Goal: Task Accomplishment & Management: Manage account settings

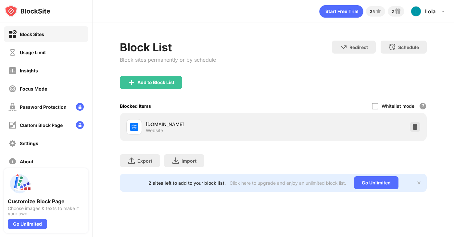
click at [22, 50] on div "Usage Limit" at bounding box center [33, 53] width 26 height 6
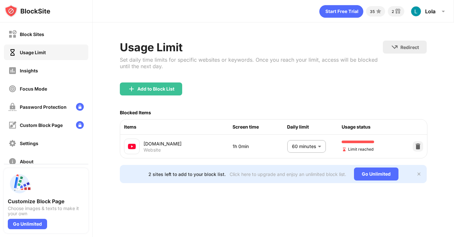
click at [314, 150] on body "Block Sites Usage Limit Insights Focus Mode Password Protection Custom Block Pa…" at bounding box center [227, 118] width 454 height 237
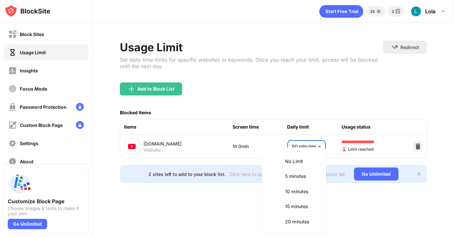
click at [281, 192] on li "10 minutes" at bounding box center [294, 191] width 56 height 15
type input "**"
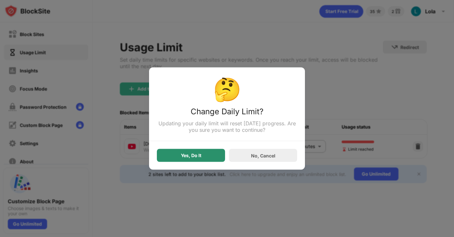
click at [181, 155] on div "Yes, Do It" at bounding box center [191, 155] width 20 height 5
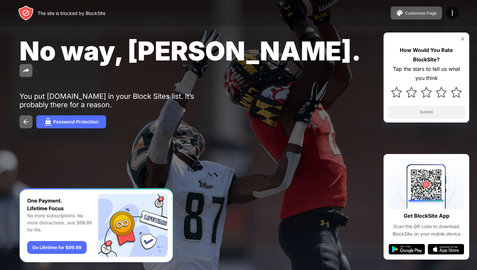
click at [404, 20] on div "The site is blocked by BlockSite Customize Page Edit Block List Redirect Custom…" at bounding box center [238, 13] width 477 height 26
click at [401, 14] on img at bounding box center [400, 13] width 8 height 8
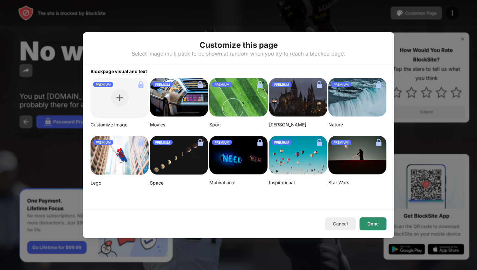
click at [370, 221] on button "Done" at bounding box center [373, 223] width 27 height 13
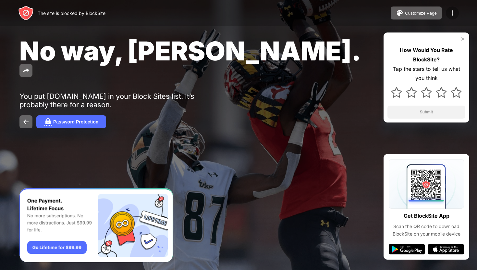
click at [453, 12] on img at bounding box center [453, 13] width 8 height 8
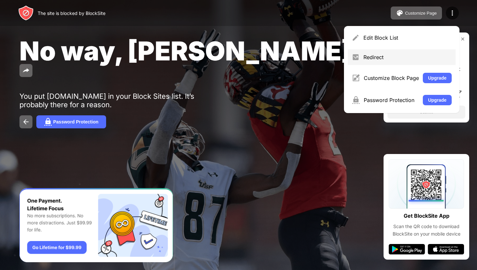
click at [394, 61] on div "Redirect" at bounding box center [402, 57] width 108 height 16
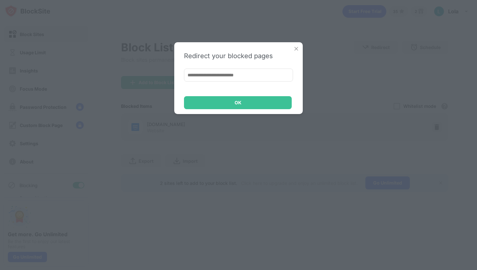
click at [296, 50] on img at bounding box center [296, 48] width 6 height 6
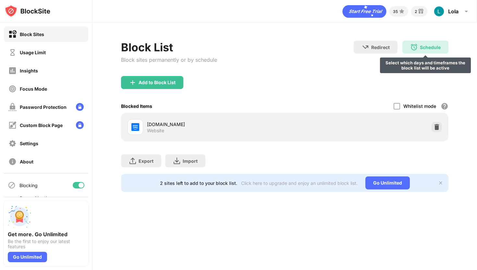
click at [420, 46] on div "Schedule" at bounding box center [430, 47] width 21 height 6
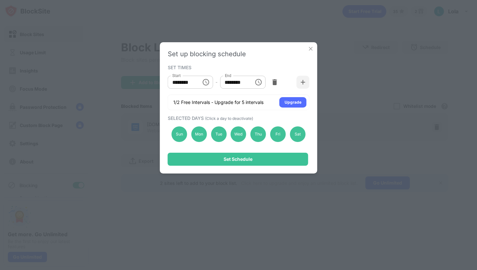
click at [312, 51] on img at bounding box center [311, 48] width 6 height 6
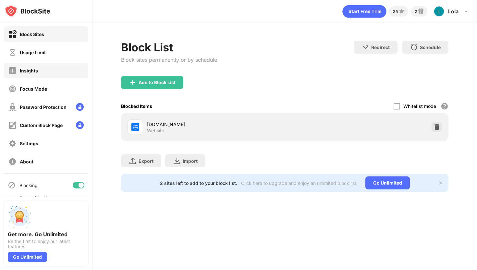
click at [45, 70] on div "Insights" at bounding box center [46, 71] width 84 height 16
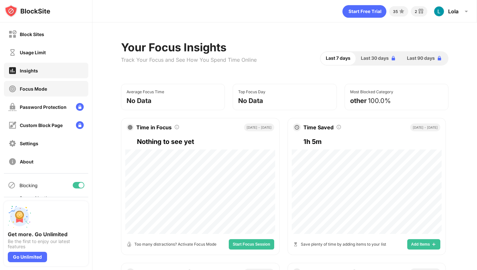
click at [59, 94] on div "Focus Mode" at bounding box center [46, 89] width 84 height 16
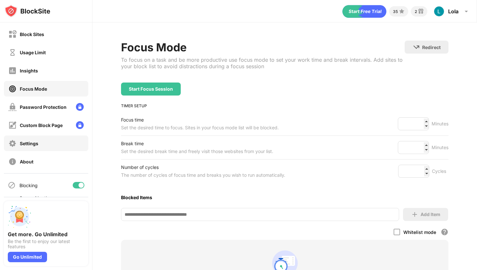
click at [46, 146] on div "Settings" at bounding box center [46, 143] width 84 height 16
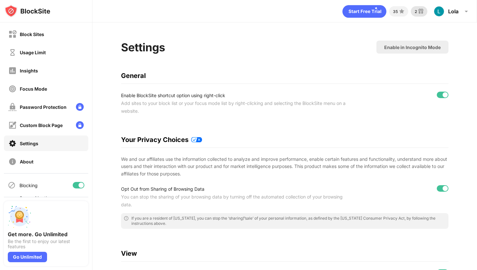
click at [415, 11] on div "2" at bounding box center [416, 11] width 2 height 5
click at [396, 13] on div "35" at bounding box center [395, 11] width 5 height 5
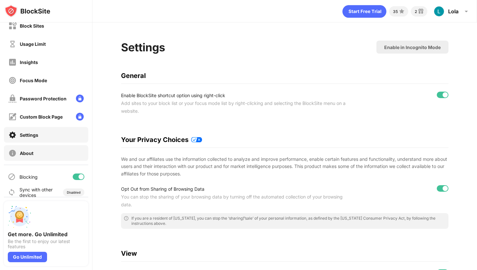
click at [44, 159] on div "About" at bounding box center [46, 153] width 84 height 16
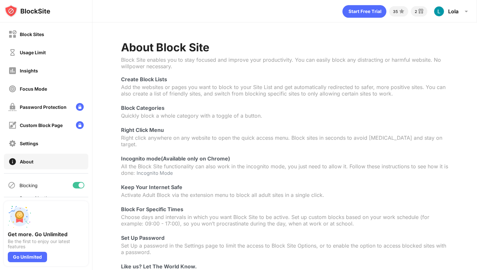
click at [352, 14] on icon "animation" at bounding box center [365, 11] width 44 height 13
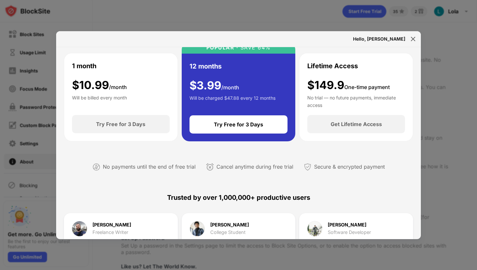
scroll to position [31, 0]
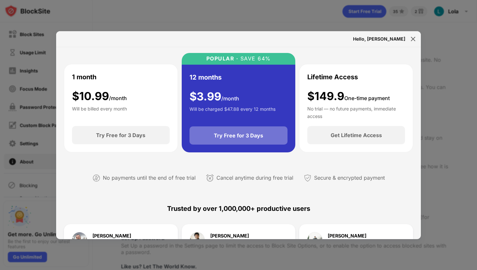
click at [268, 140] on div "Try Free for 3 Days" at bounding box center [239, 135] width 98 height 18
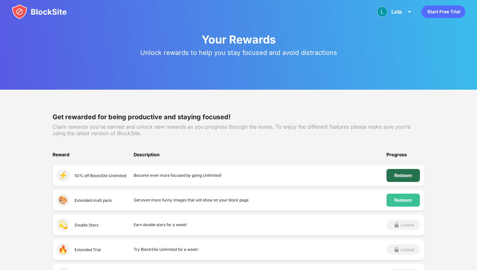
click at [394, 175] on div "Redeem" at bounding box center [403, 175] width 33 height 13
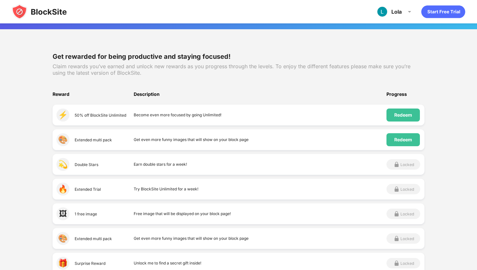
scroll to position [71, 0]
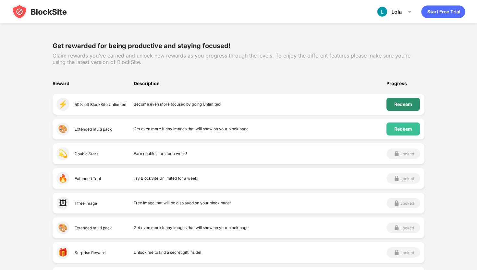
click at [403, 104] on div "Redeem" at bounding box center [403, 104] width 18 height 5
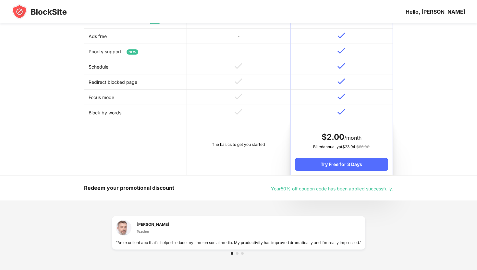
scroll to position [285, 0]
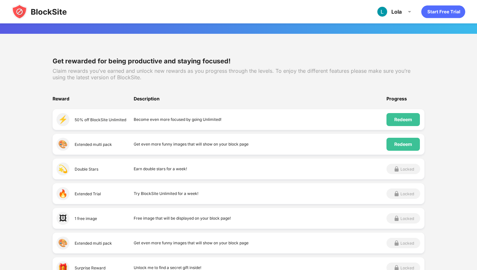
scroll to position [24, 0]
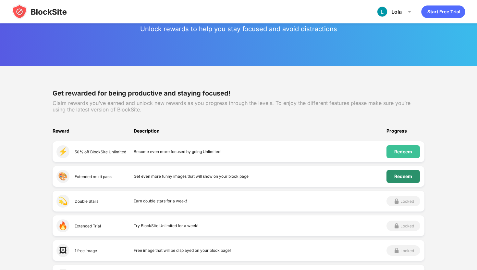
click at [396, 181] on div "Redeem" at bounding box center [403, 176] width 33 height 13
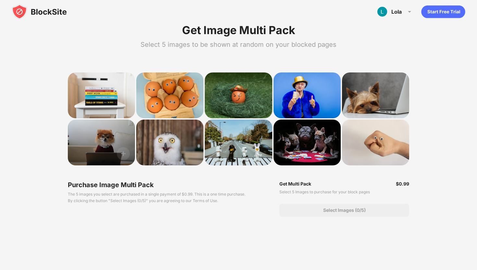
click at [128, 165] on div at bounding box center [101, 142] width 67 height 46
click at [121, 152] on img at bounding box center [123, 153] width 13 height 13
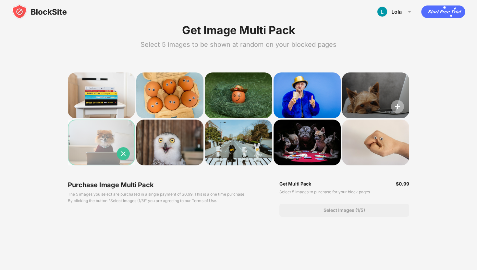
click at [395, 104] on img at bounding box center [397, 106] width 13 height 13
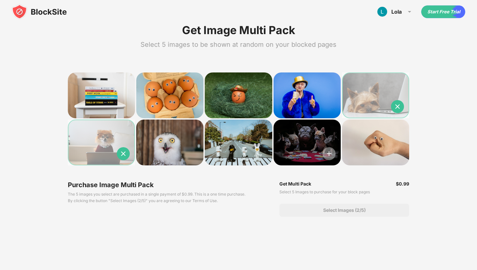
click at [327, 156] on img at bounding box center [329, 153] width 13 height 13
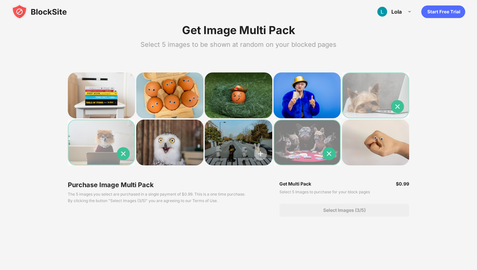
click at [258, 157] on img at bounding box center [260, 153] width 13 height 13
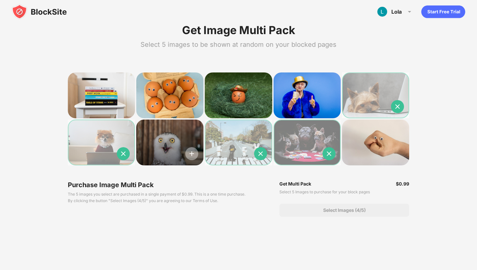
click at [194, 155] on img at bounding box center [191, 153] width 13 height 13
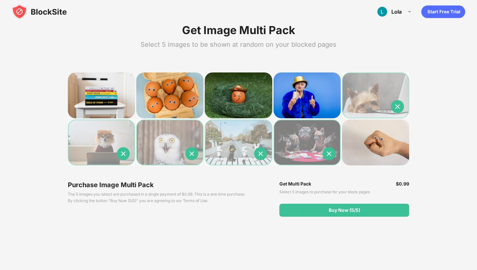
click at [434, 12] on icon "Start Free Trial" at bounding box center [433, 12] width 2 height 3
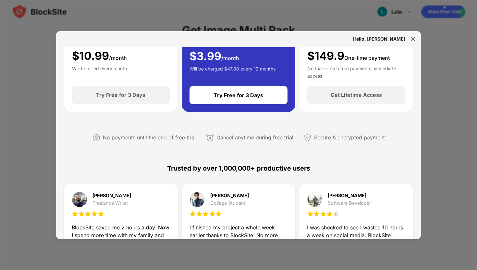
scroll to position [71, 0]
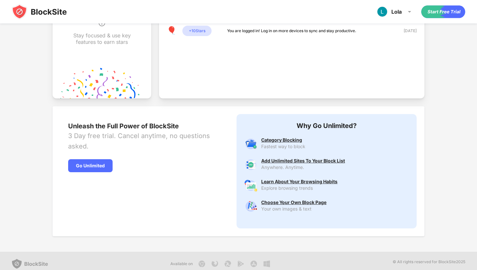
scroll to position [258, 0]
